Goal: Task Accomplishment & Management: Complete application form

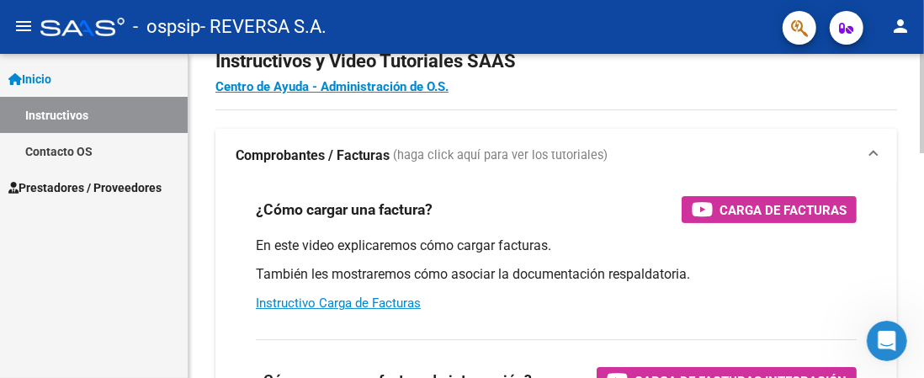
scroll to position [84, 0]
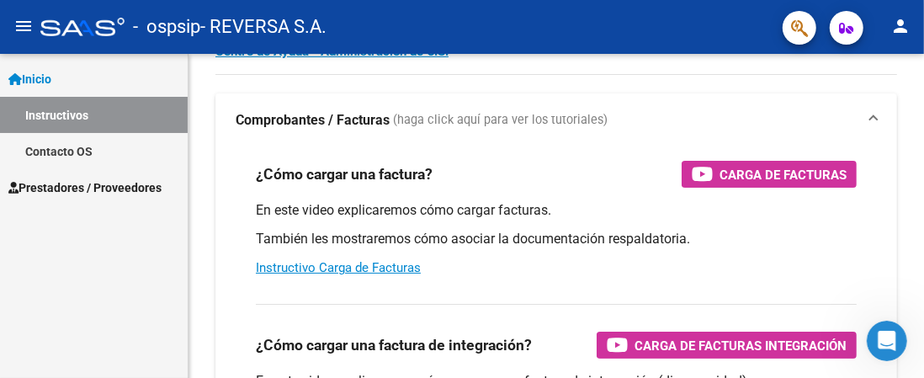
click at [97, 178] on span "Prestadores / Proveedores" at bounding box center [84, 187] width 153 height 19
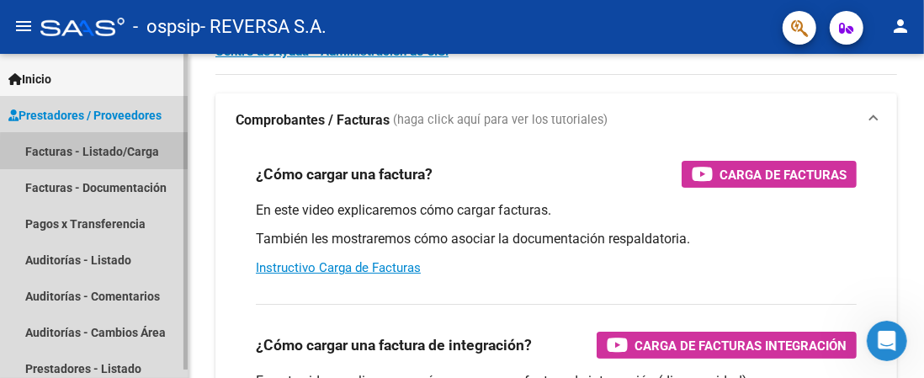
click at [144, 154] on link "Facturas - Listado/Carga" at bounding box center [94, 151] width 188 height 36
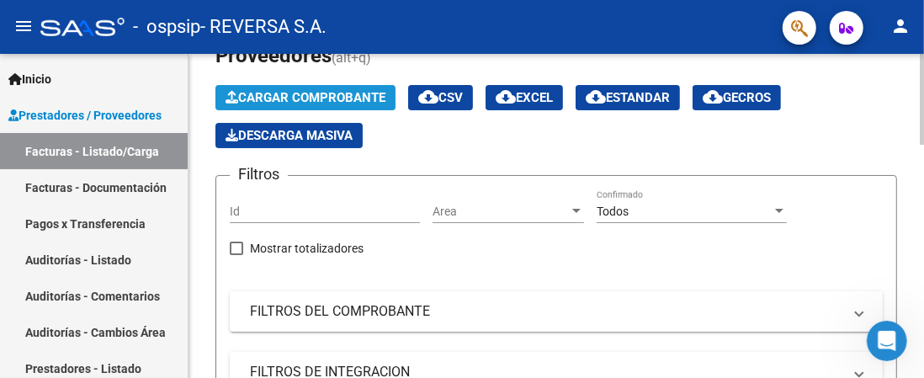
click at [330, 98] on span "Cargar Comprobante" at bounding box center [306, 97] width 160 height 15
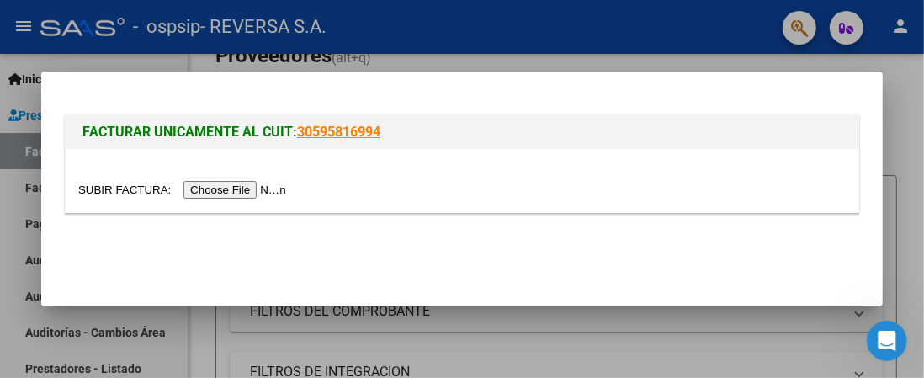
click at [903, 97] on div at bounding box center [462, 189] width 924 height 378
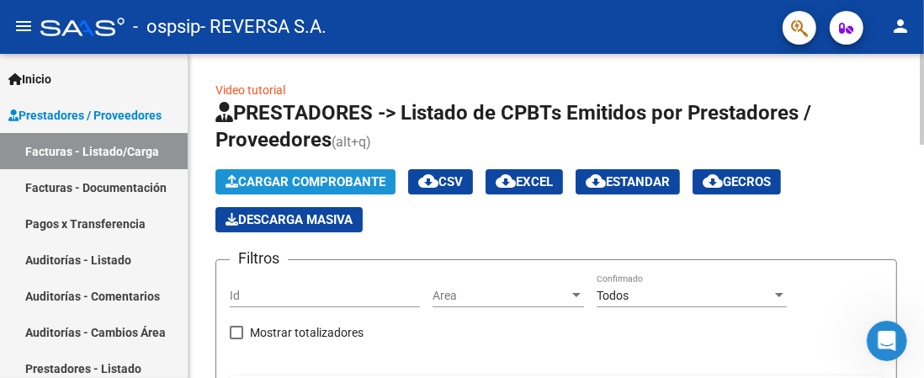
click at [353, 176] on span "Cargar Comprobante" at bounding box center [306, 181] width 160 height 15
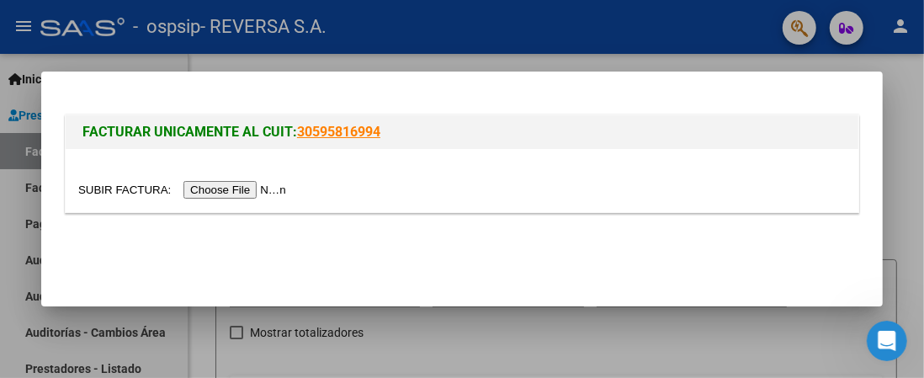
click at [281, 189] on input "file" at bounding box center [184, 190] width 213 height 18
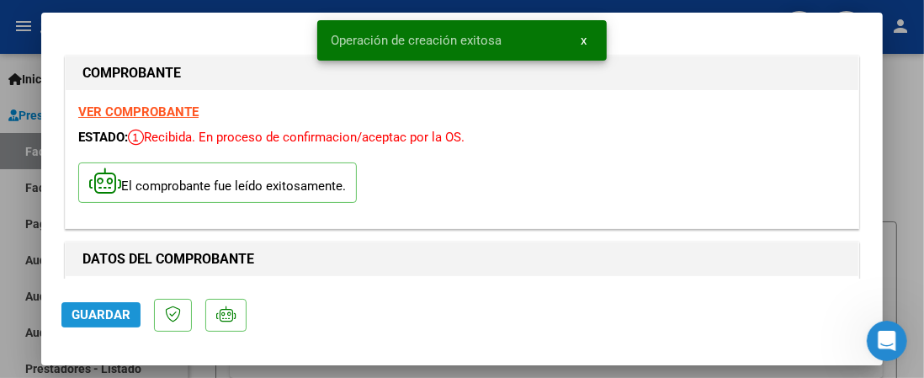
click at [115, 316] on span "Guardar" at bounding box center [101, 314] width 59 height 15
click at [916, 148] on div at bounding box center [462, 189] width 924 height 378
type input "$ 0,00"
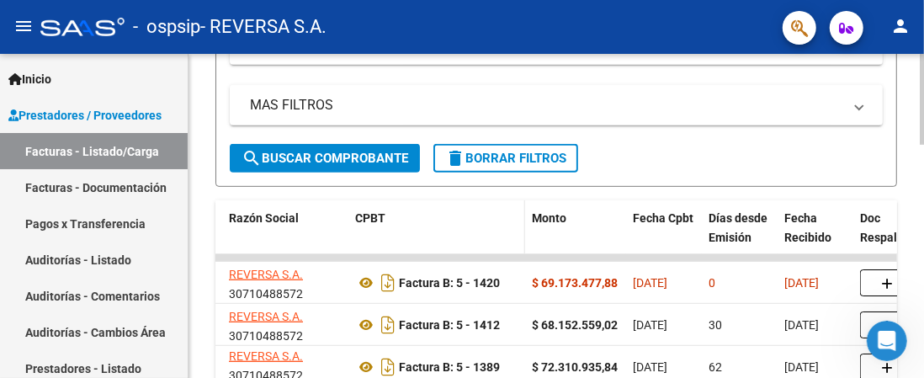
scroll to position [408, 0]
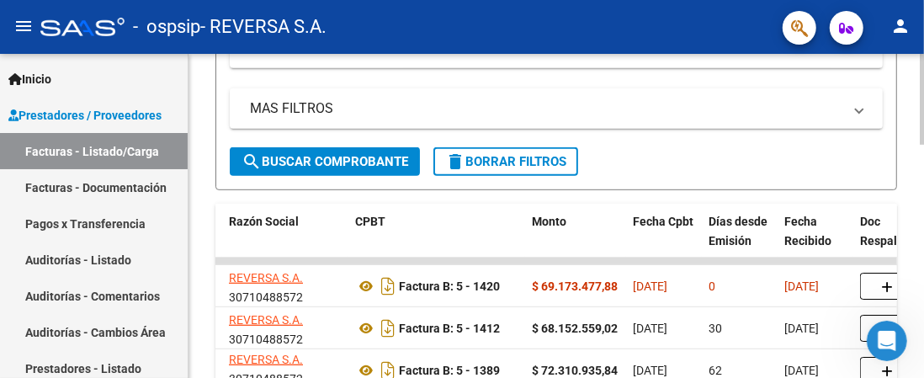
click at [912, 164] on div "Video tutorial PRESTADORES -> Listado de CPBTs Emitidos por Prestadores / Prove…" at bounding box center [557, 217] width 736 height 1142
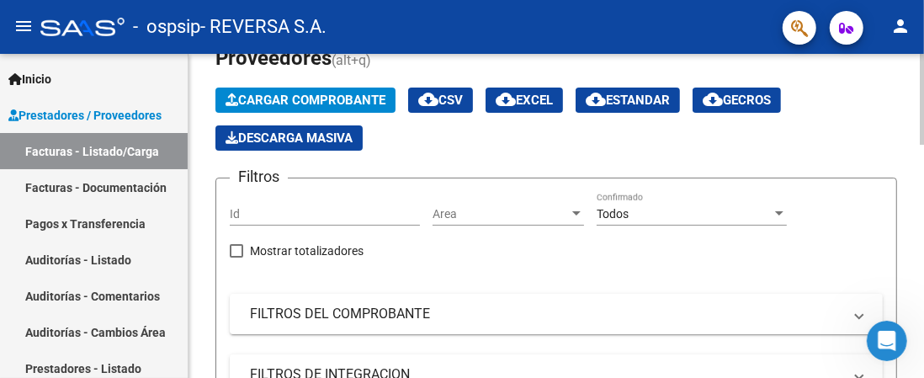
scroll to position [72, 0]
